Goal: Book appointment/travel/reservation

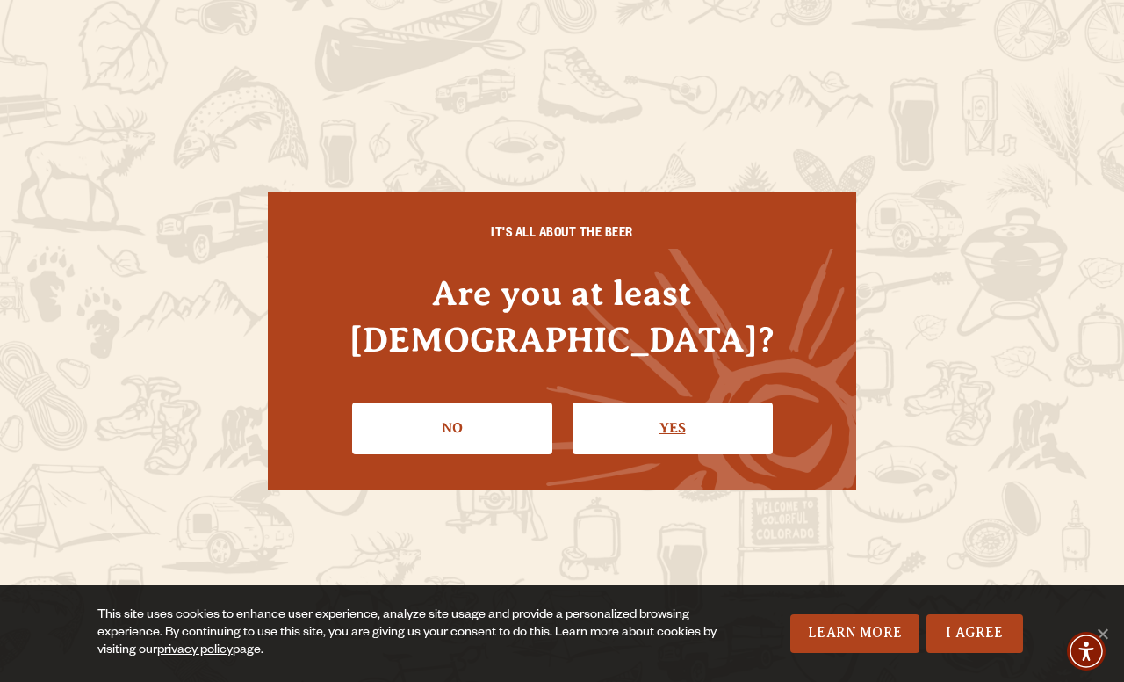
click at [592, 411] on link "Yes" at bounding box center [673, 427] width 200 height 51
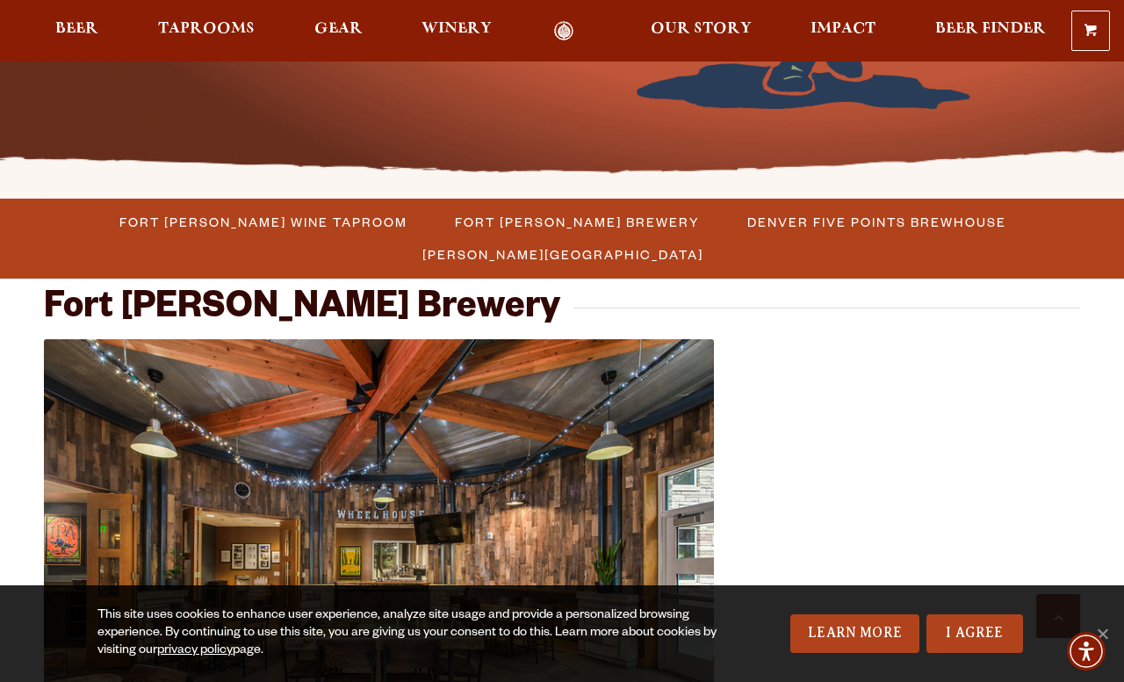
scroll to position [447, 0]
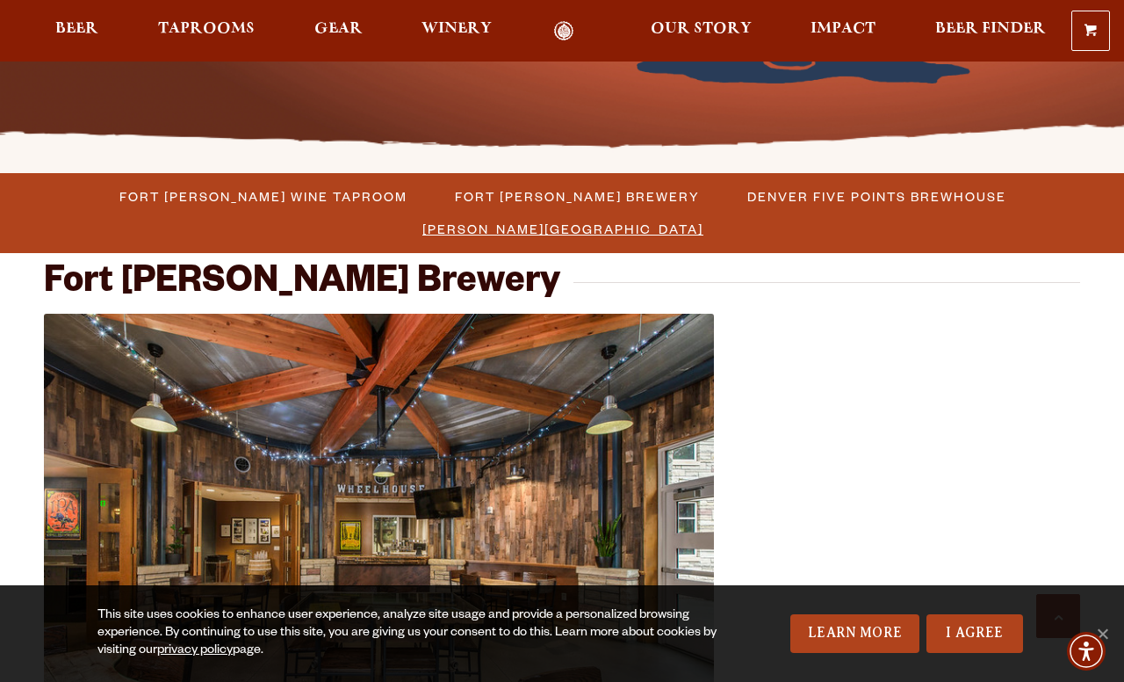
click at [726, 213] on li "[PERSON_NAME][GEOGRAPHIC_DATA]" at bounding box center [562, 229] width 328 height 32
click at [704, 216] on span "[PERSON_NAME][GEOGRAPHIC_DATA]" at bounding box center [562, 228] width 281 height 25
